Goal: Transaction & Acquisition: Purchase product/service

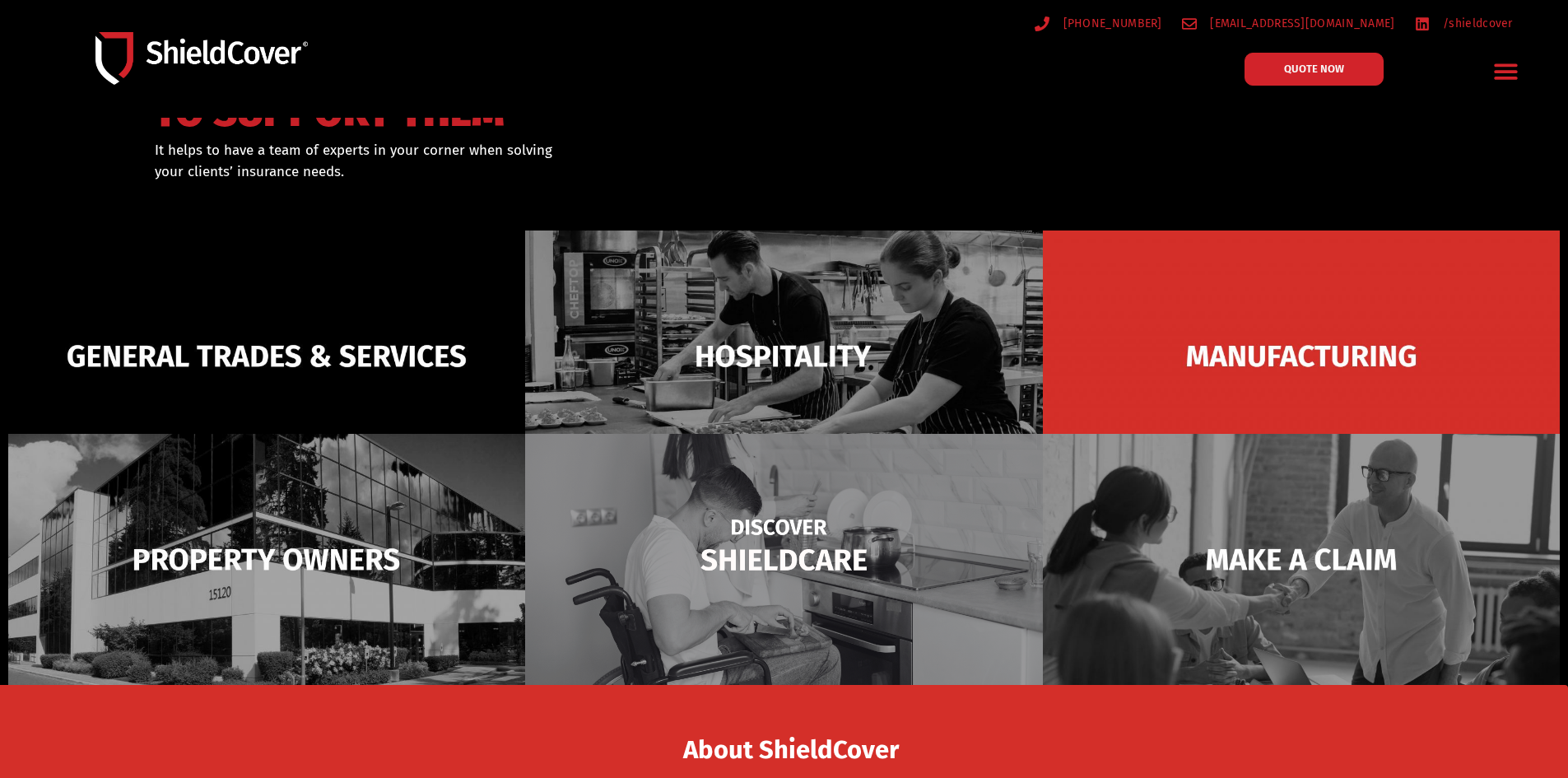
scroll to position [165, 0]
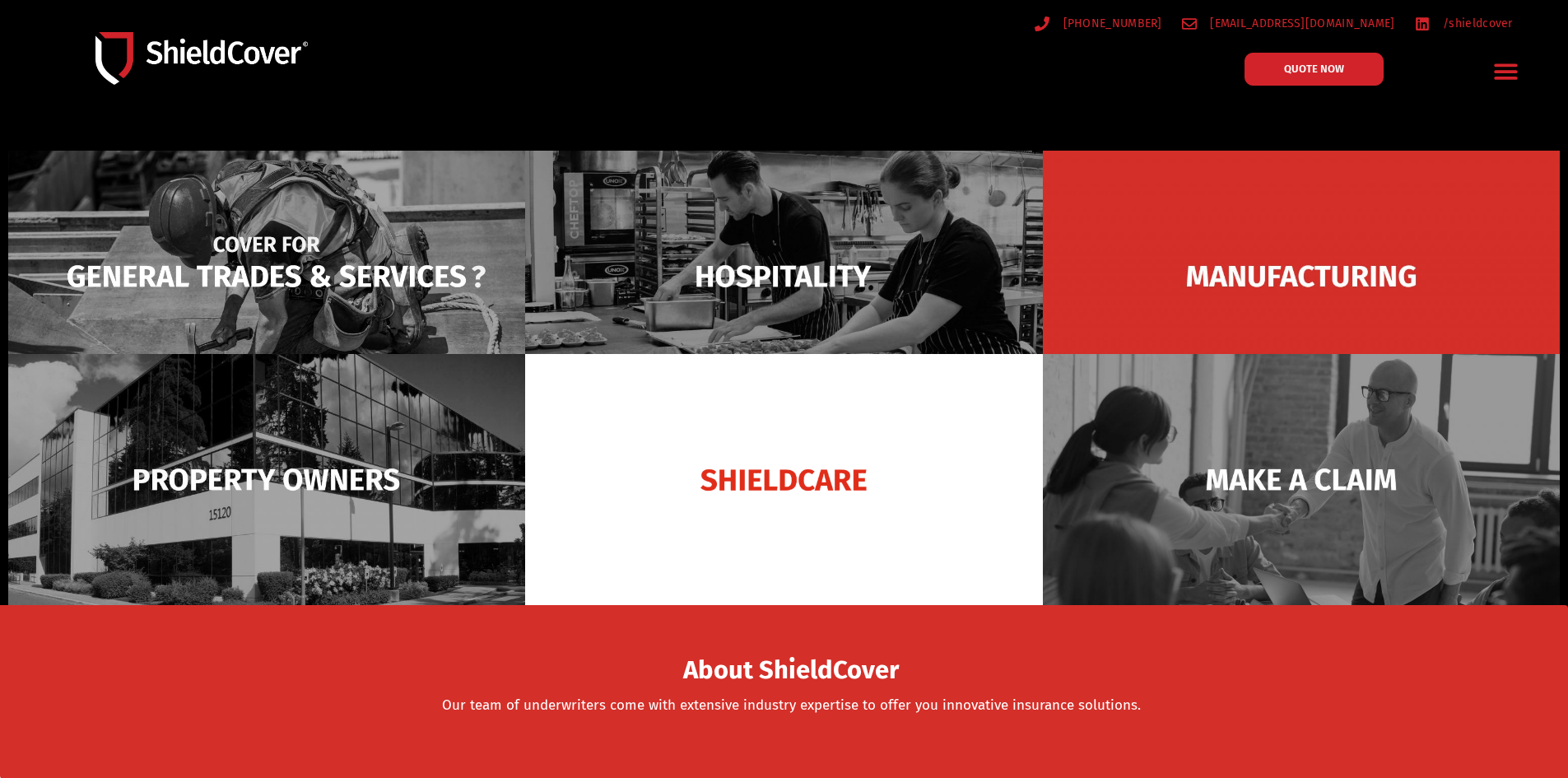
click at [305, 263] on img at bounding box center [266, 276] width 516 height 251
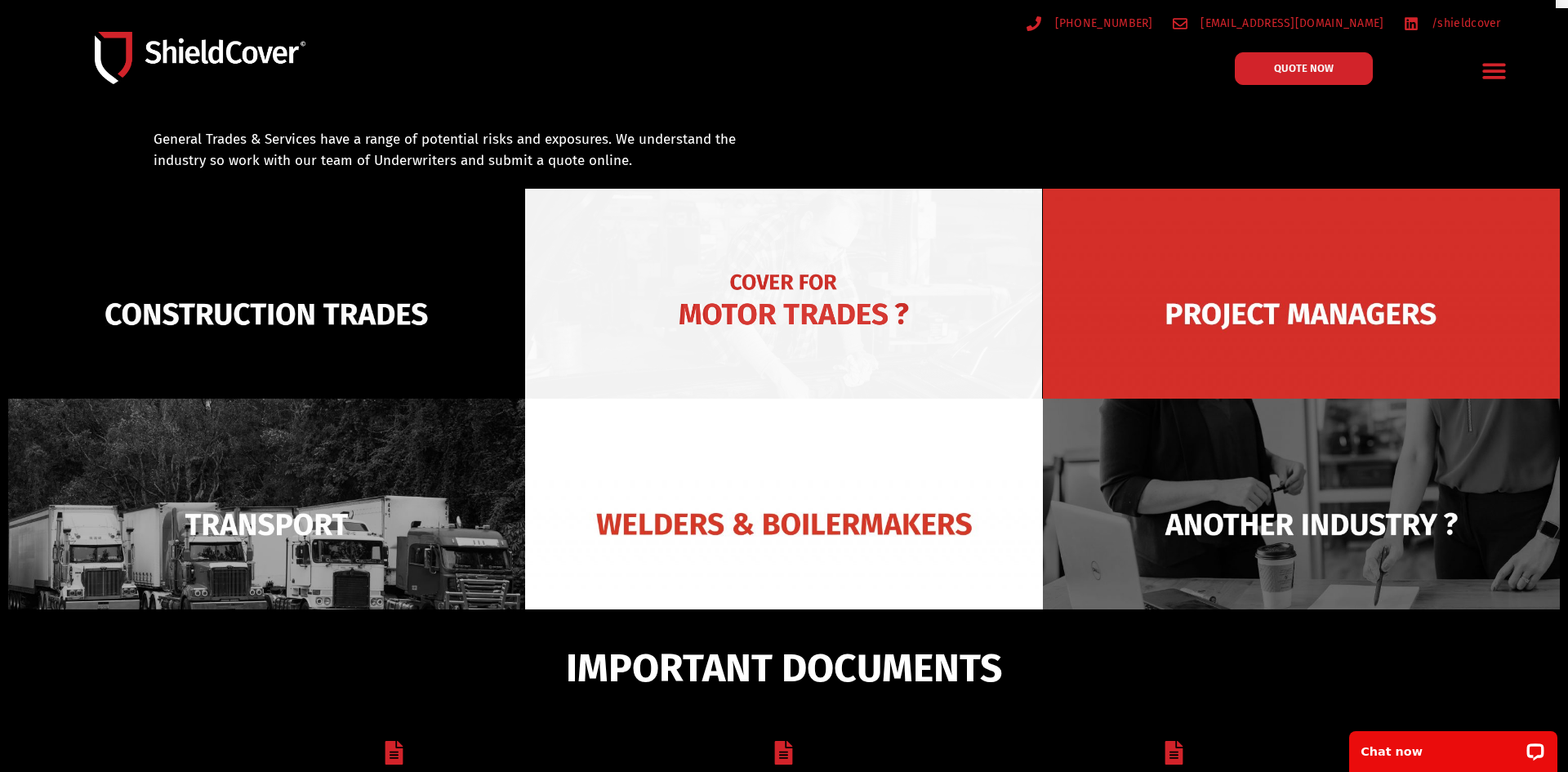
scroll to position [117, 0]
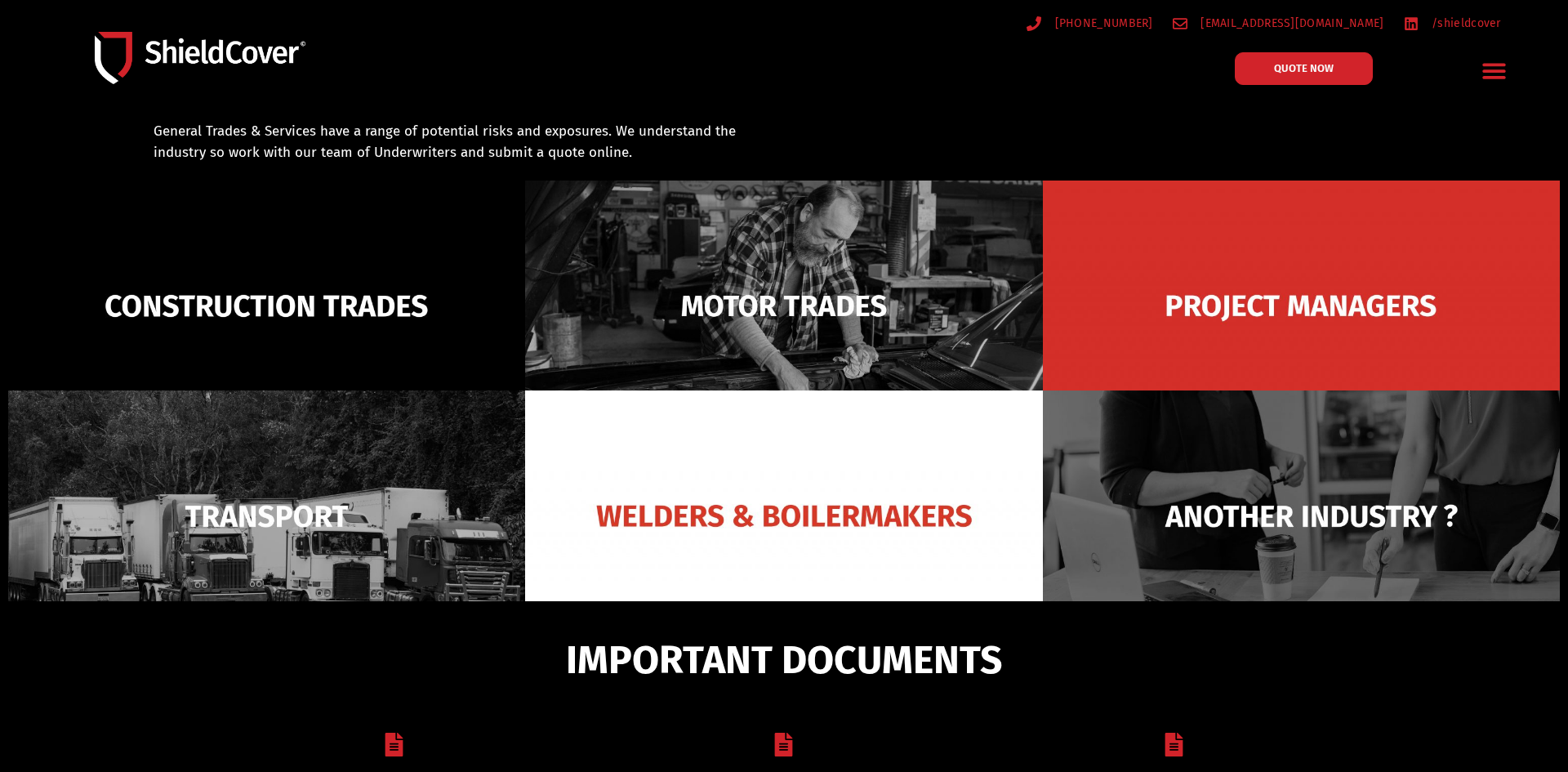
click at [1230, 671] on div "IMPORTANT DOCUMENTS" at bounding box center [784, 662] width 1194 height 35
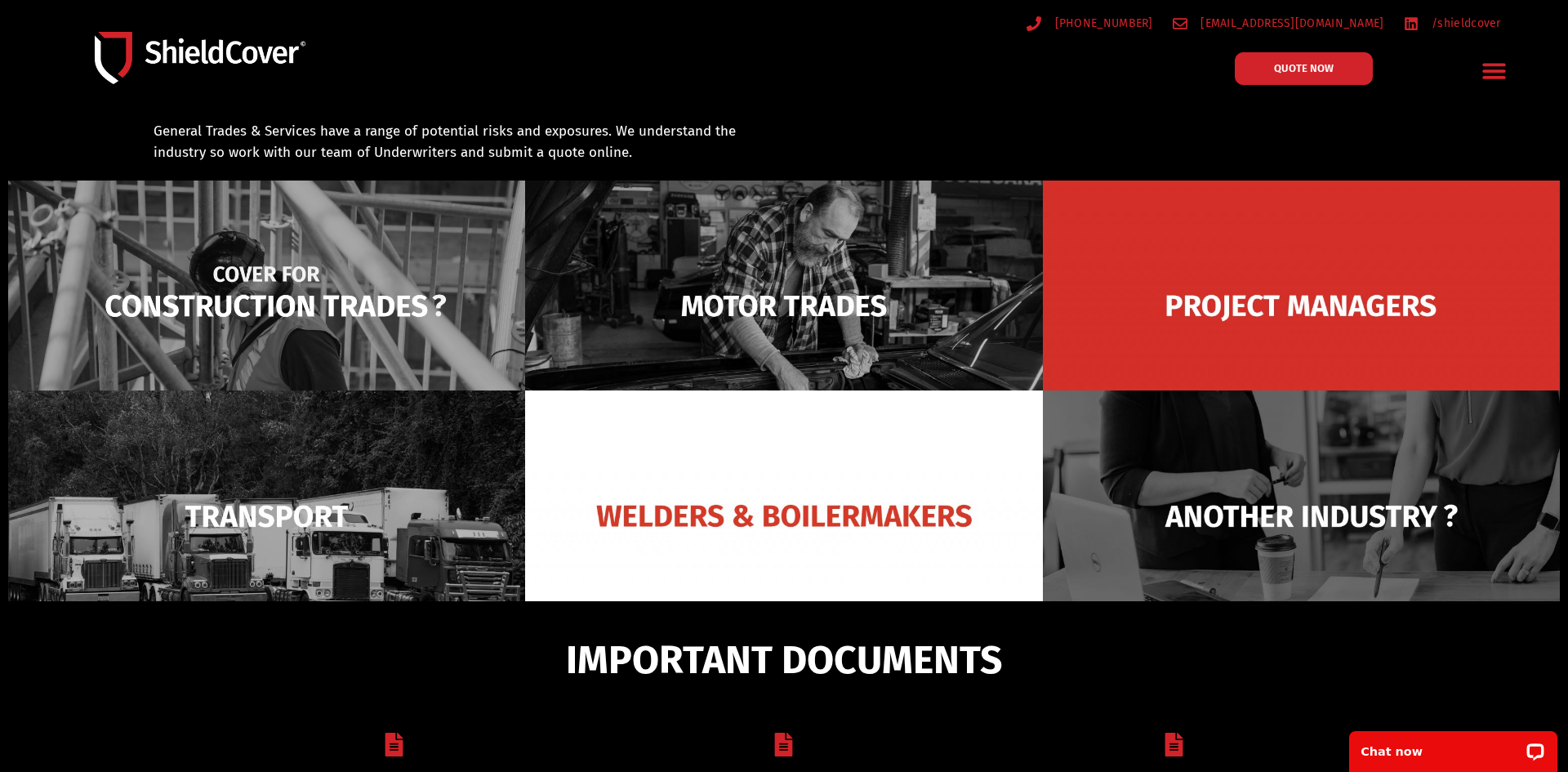
click at [233, 301] on img at bounding box center [266, 305] width 517 height 251
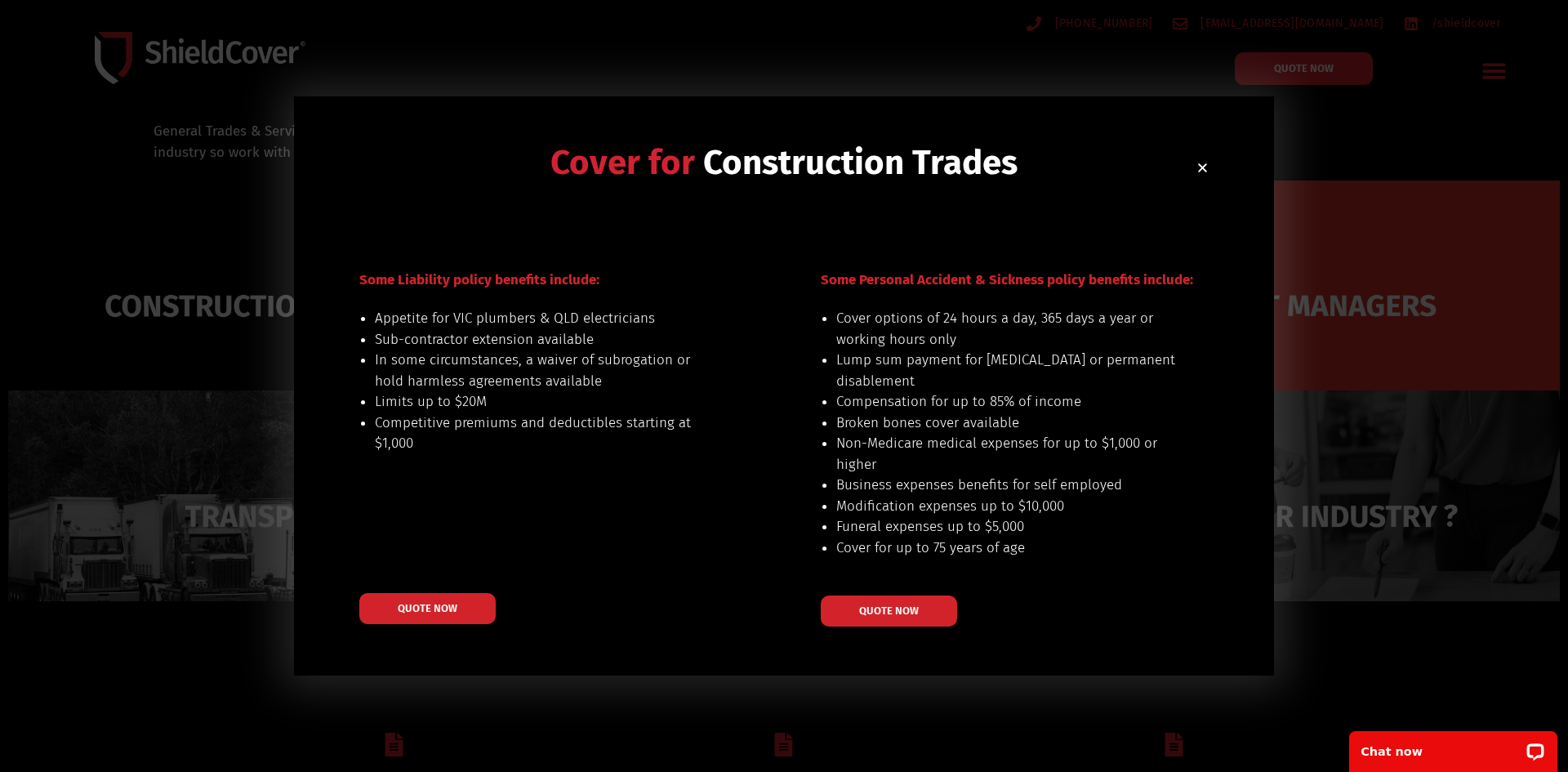
click at [1215, 170] on div "Cover for Construction Trades Some Liability policy benefits include: Appetite …" at bounding box center [784, 386] width 980 height 579
drag, startPoint x: 1197, startPoint y: 163, endPoint x: 1208, endPoint y: 160, distance: 11.4
click at [1198, 164] on icon "Close" at bounding box center [1203, 168] width 12 height 12
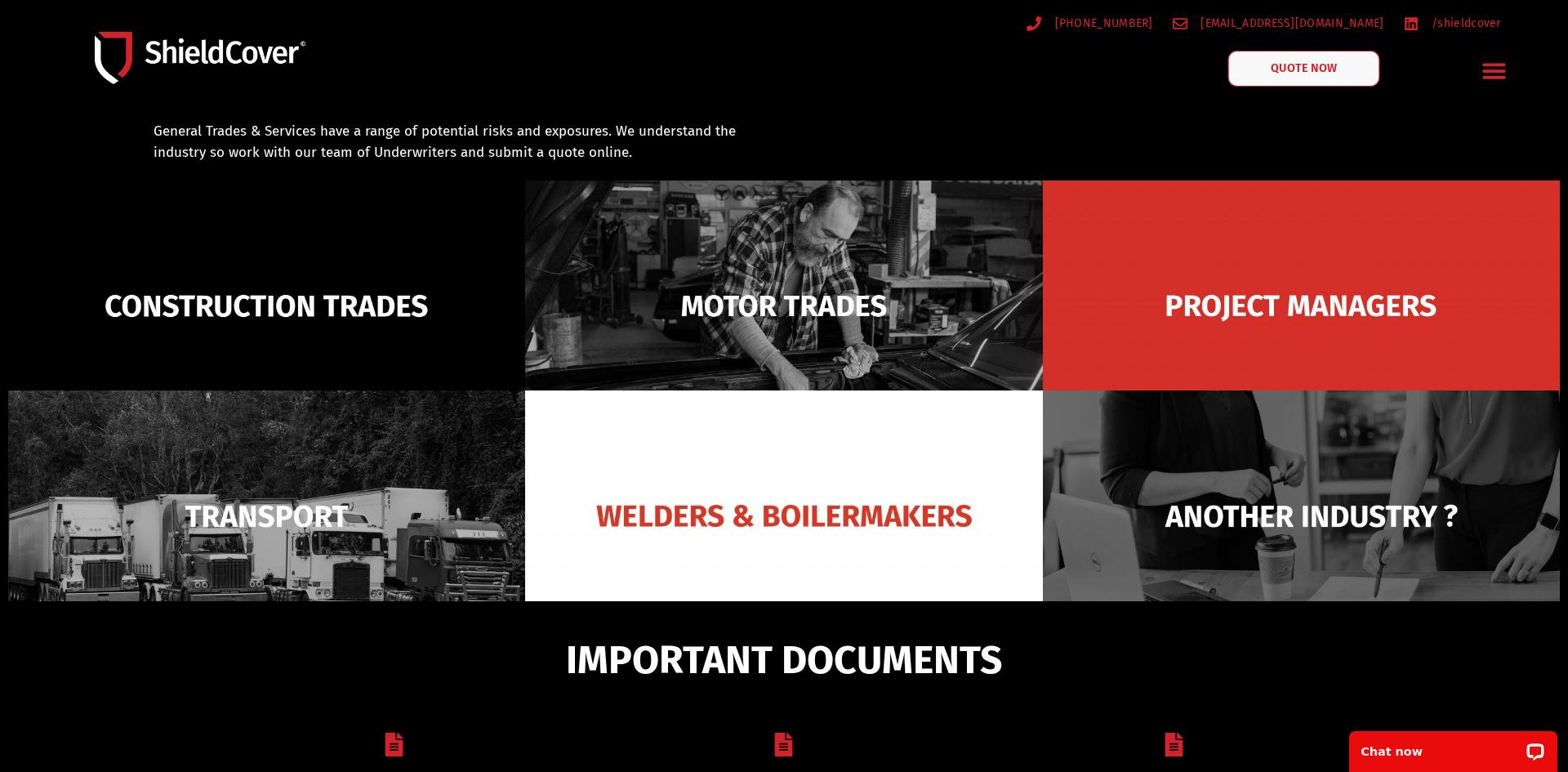
click at [1307, 64] on span "QUOTE NOW" at bounding box center [1303, 68] width 65 height 11
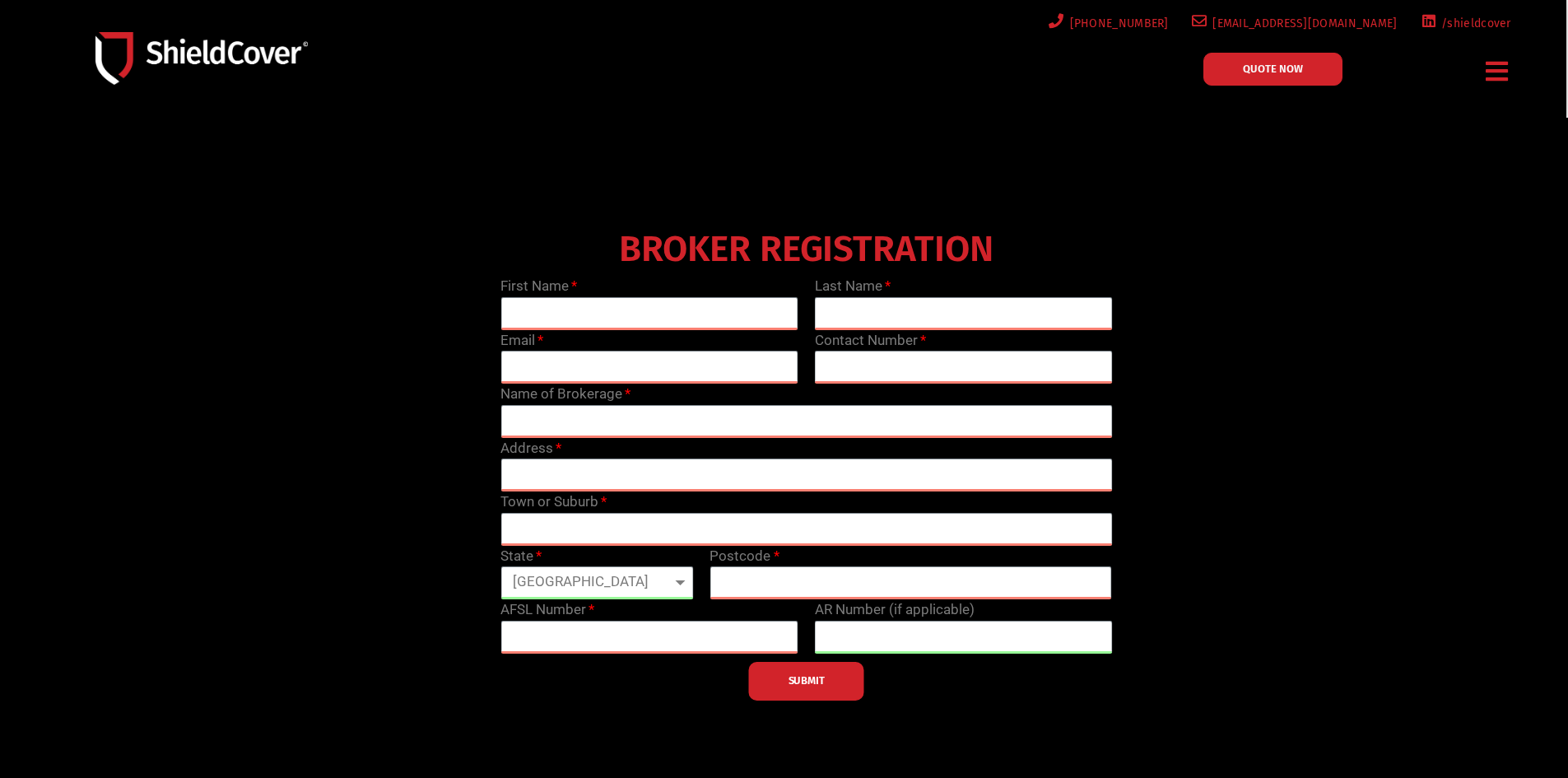
click at [540, 562] on div "Menu Blue Collar Hospitality Property Owners Small Retailers Accident & Sicknes…" at bounding box center [784, 644] width 1568 height 1289
